Goal: Contribute content

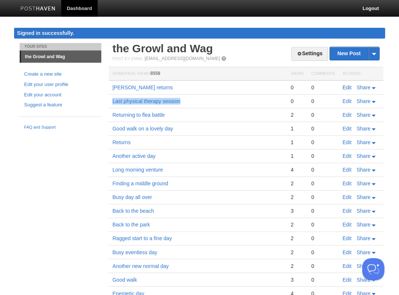
click at [345, 86] on link "Edit" at bounding box center [346, 88] width 9 height 6
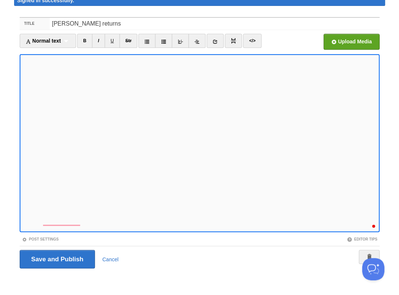
scroll to position [53, 0]
click at [372, 223] on div "1" at bounding box center [372, 224] width 8 height 8
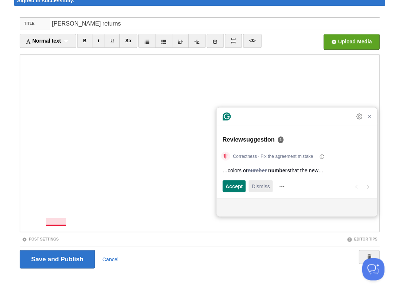
click at [261, 187] on span "Dismiss" at bounding box center [260, 186] width 18 height 8
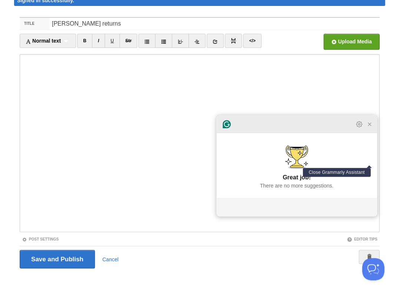
click at [368, 127] on icon "Close Grammarly Assistant" at bounding box center [369, 124] width 6 height 6
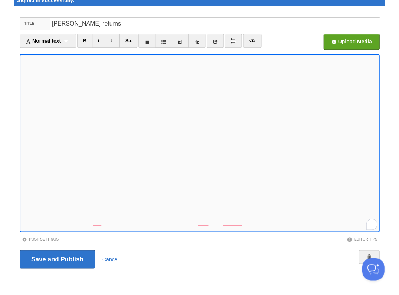
scroll to position [60, 0]
click at [56, 258] on input "Save and Publish" at bounding box center [57, 259] width 75 height 19
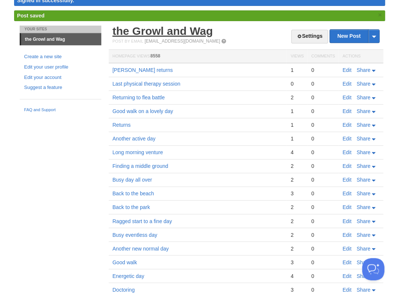
click at [174, 33] on link "the Growl and Wag" at bounding box center [162, 31] width 101 height 12
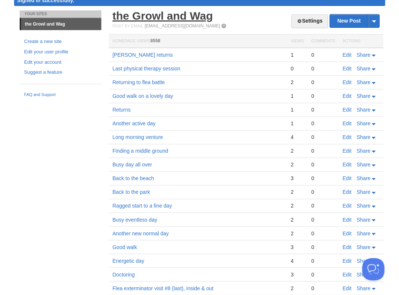
click at [134, 18] on link "the Growl and Wag" at bounding box center [162, 16] width 101 height 12
click at [168, 16] on link "the Growl and Wag" at bounding box center [162, 16] width 101 height 12
click at [345, 53] on link "Edit" at bounding box center [346, 55] width 9 height 6
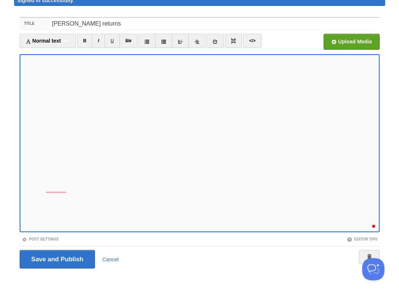
scroll to position [93, 0]
click at [56, 258] on input "Save and Publish" at bounding box center [57, 259] width 75 height 19
